Goal: Information Seeking & Learning: Learn about a topic

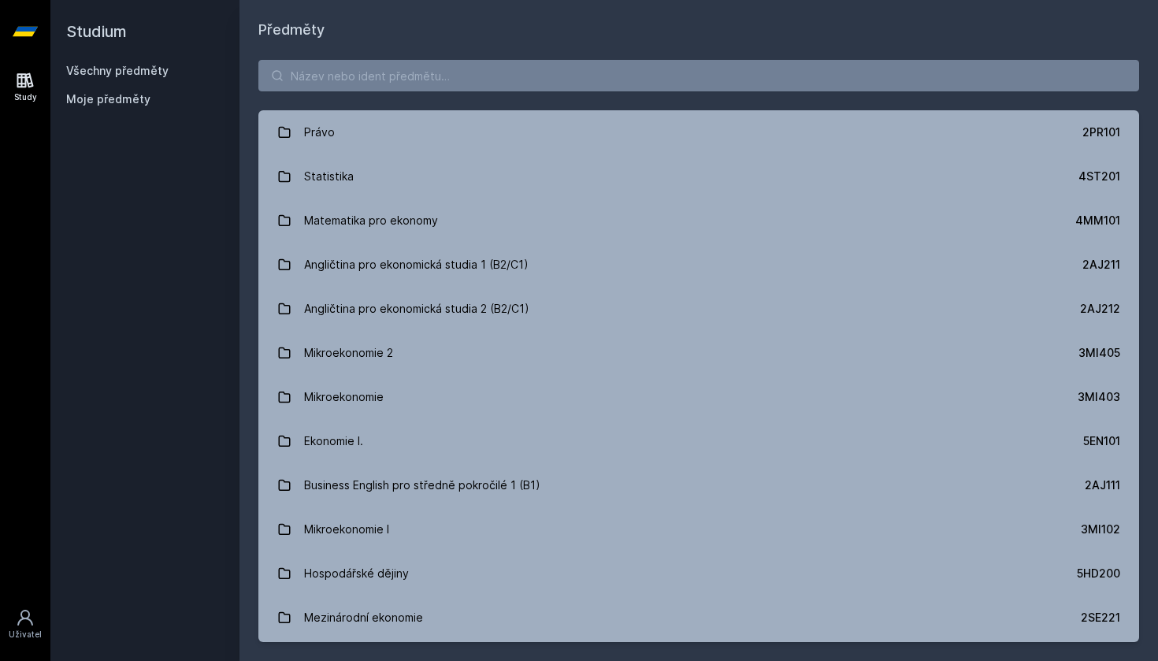
click at [553, 141] on link "Právo 2PR101" at bounding box center [698, 132] width 881 height 44
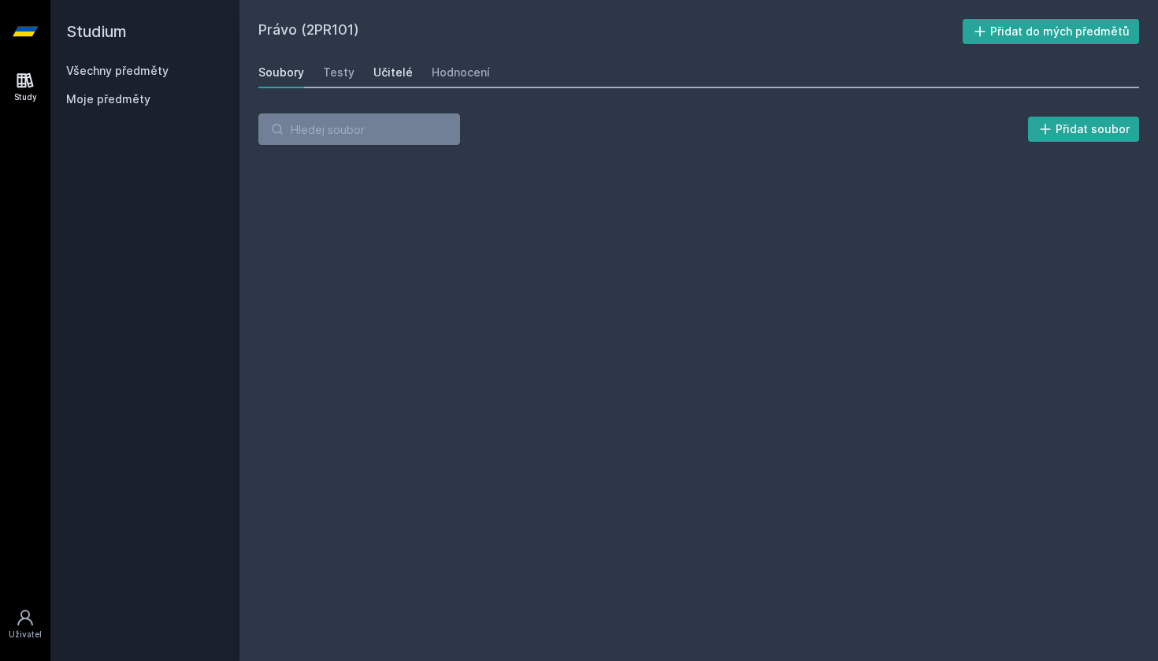
click at [391, 74] on div "Učitelé" at bounding box center [392, 73] width 39 height 16
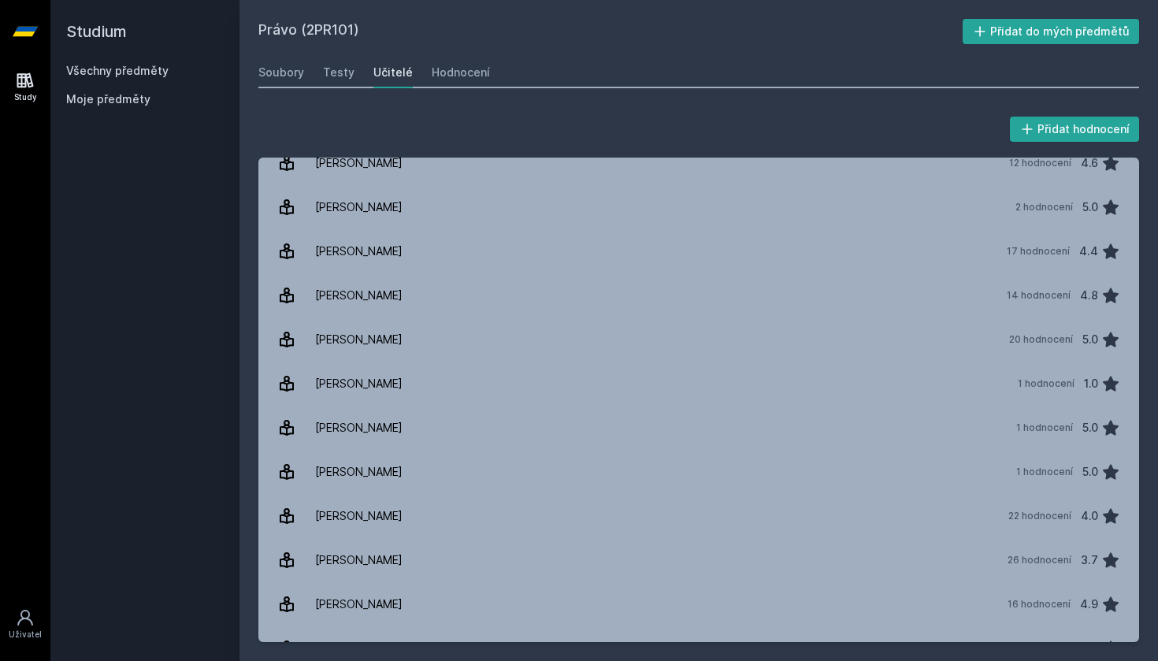
scroll to position [42, 0]
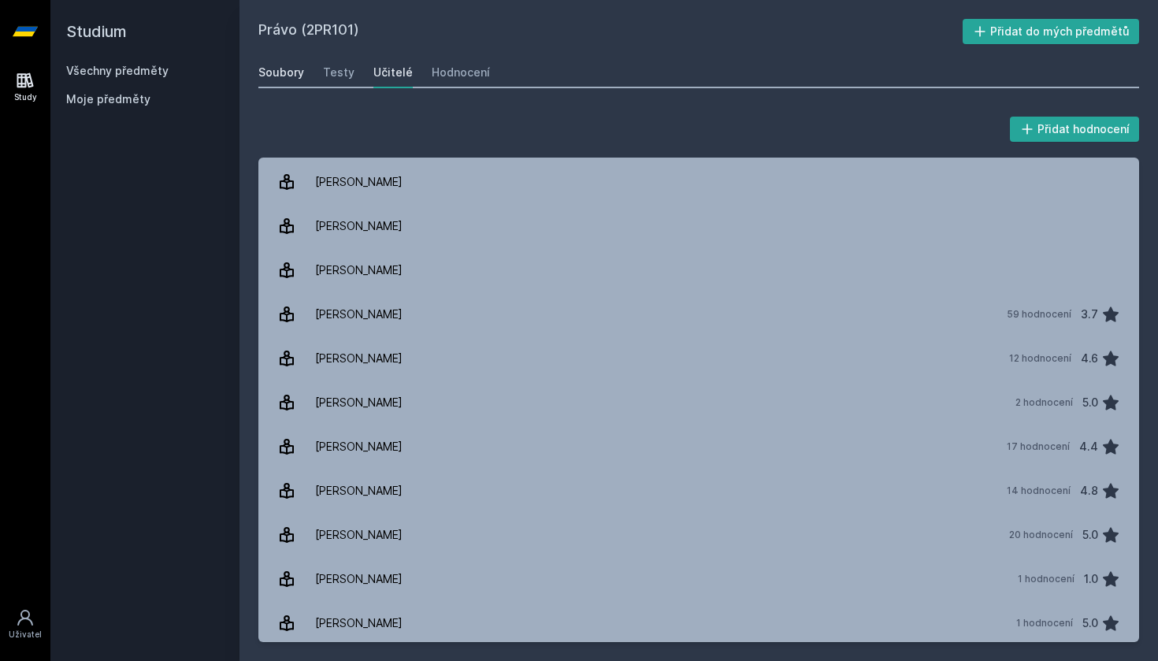
click at [287, 68] on div "Soubory" at bounding box center [281, 73] width 46 height 16
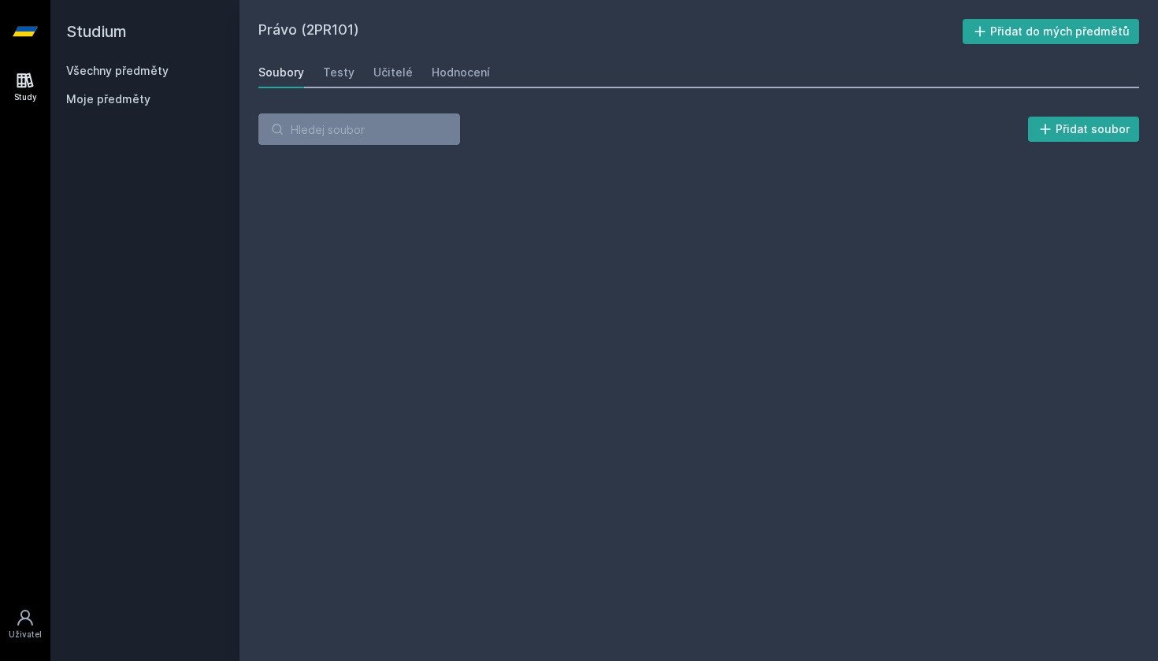
click at [76, 30] on h2 "Studium" at bounding box center [145, 31] width 158 height 63
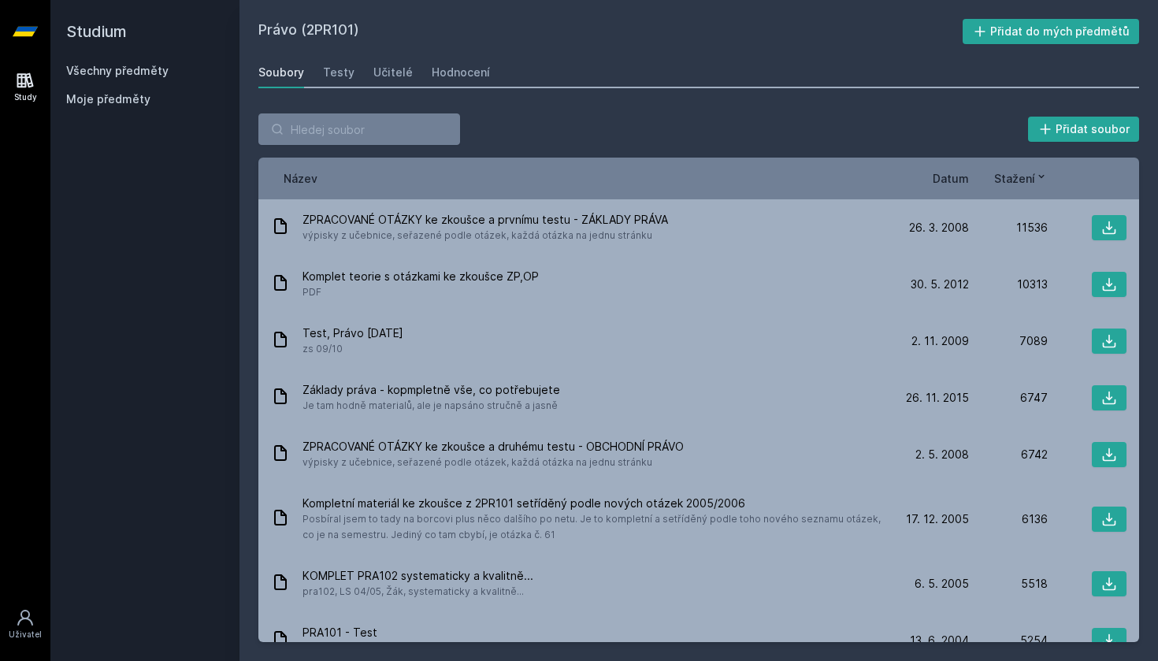
click at [97, 68] on link "Všechny předměty" at bounding box center [117, 70] width 102 height 13
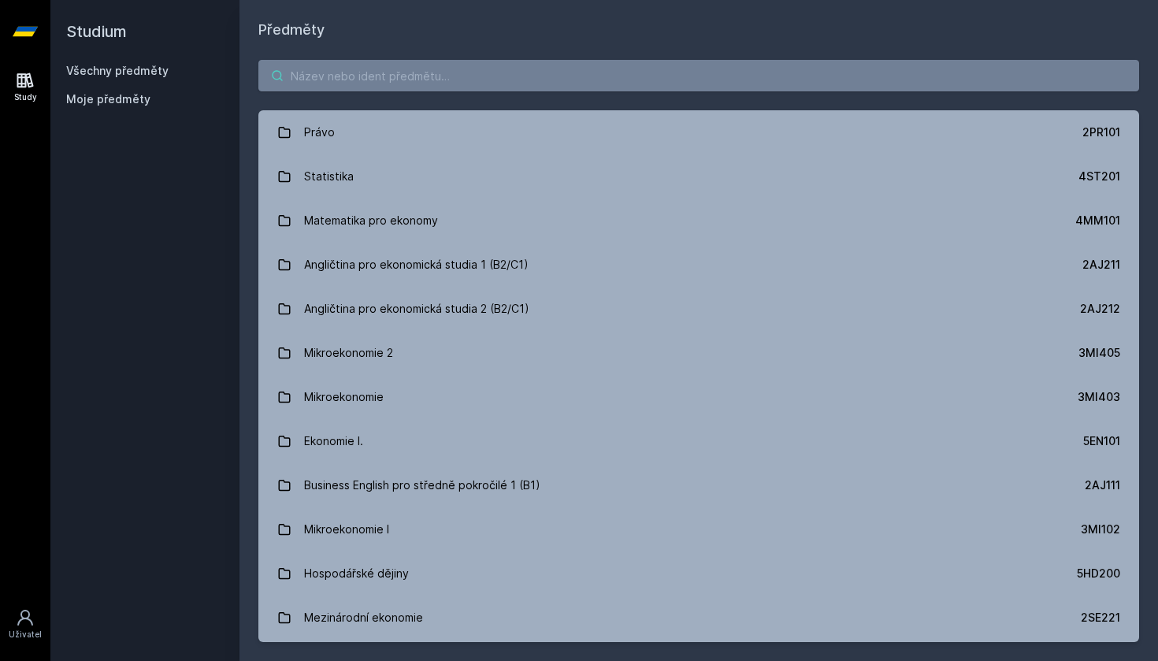
click at [515, 86] on input "search" at bounding box center [698, 76] width 881 height 32
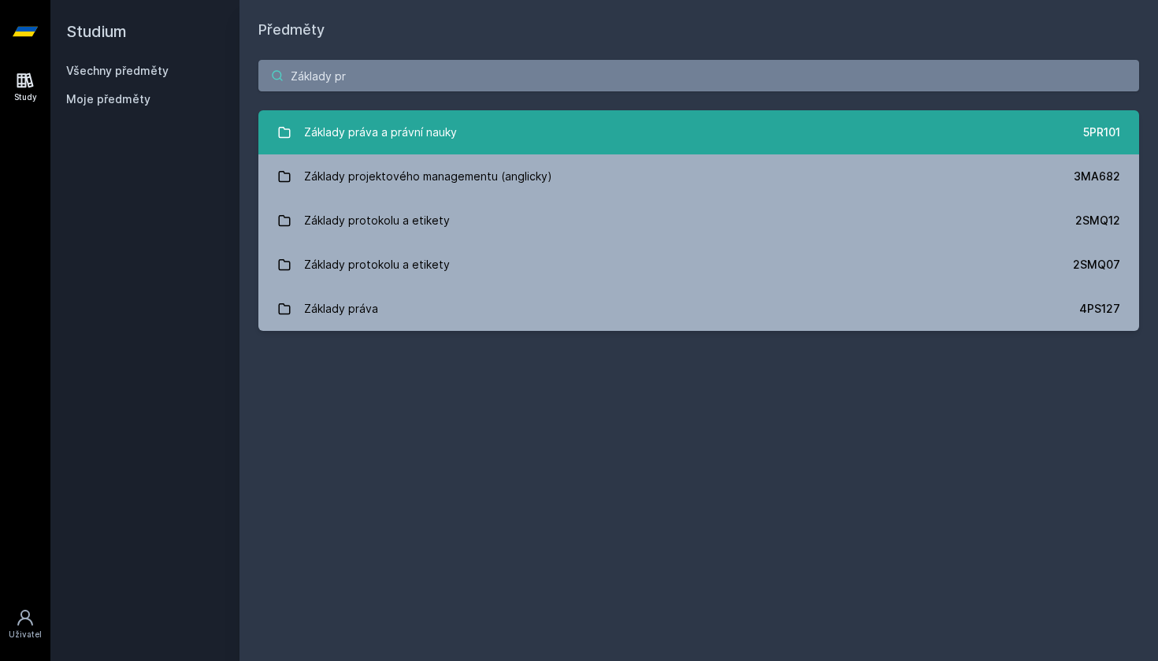
type input "Základy pr"
click at [347, 124] on div "Základy práva a právní nauky" at bounding box center [380, 133] width 153 height 32
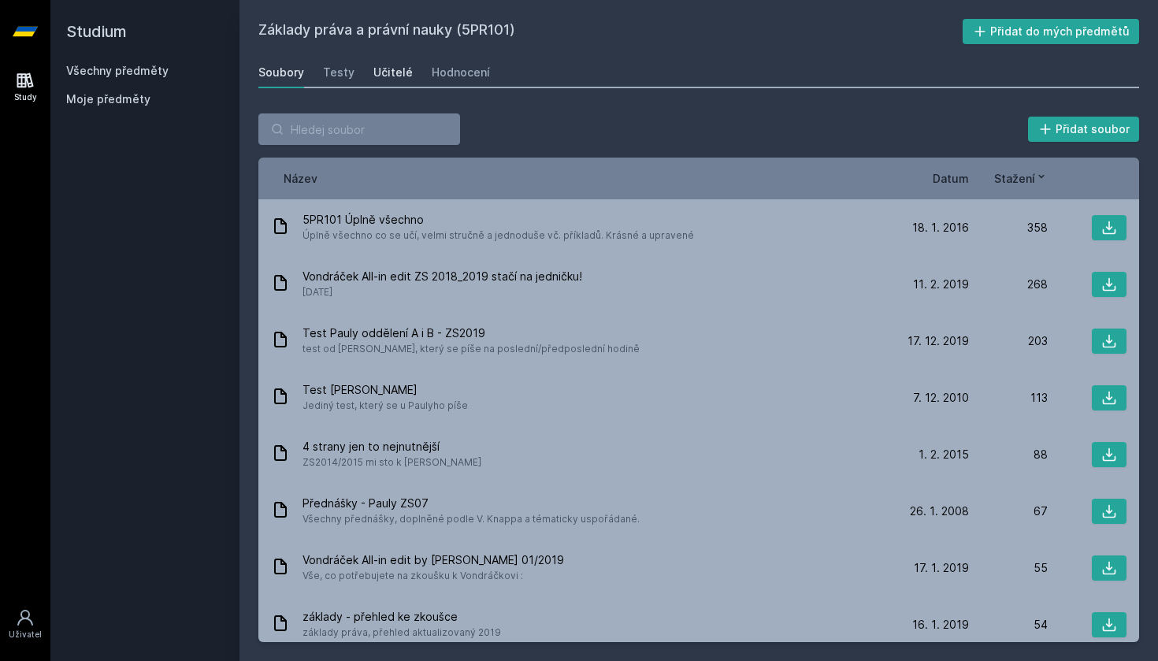
click at [388, 69] on div "Učitelé" at bounding box center [392, 73] width 39 height 16
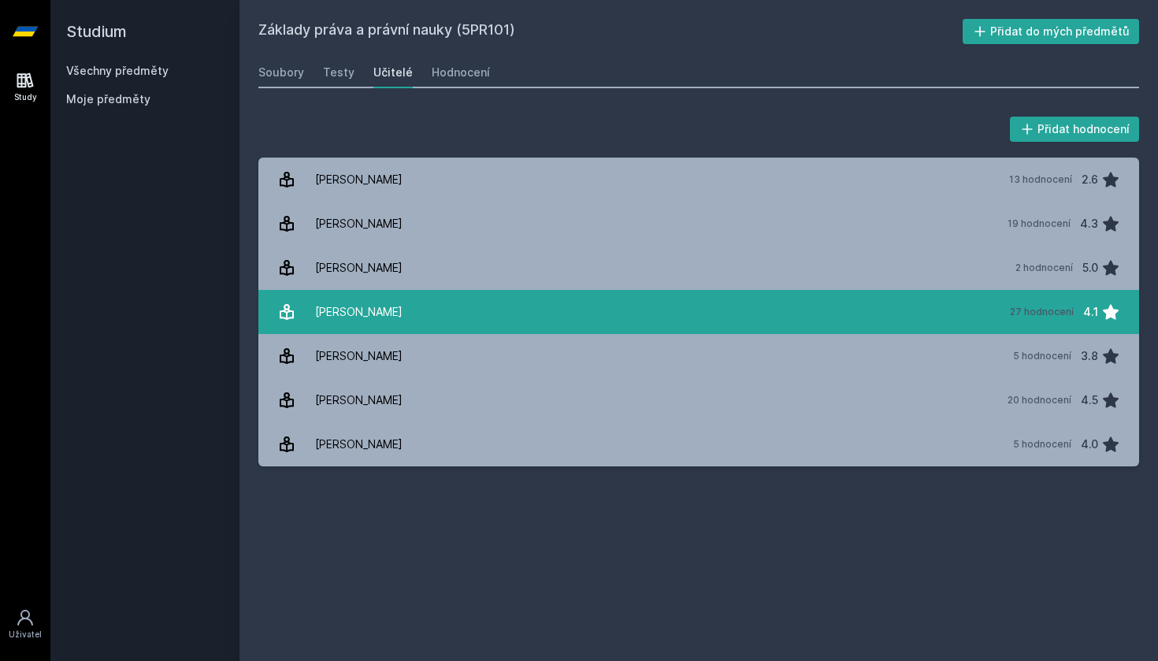
click at [415, 331] on link "[PERSON_NAME][DATE] hodnocení 4.1" at bounding box center [698, 312] width 881 height 44
